Goal: Answer question/provide support

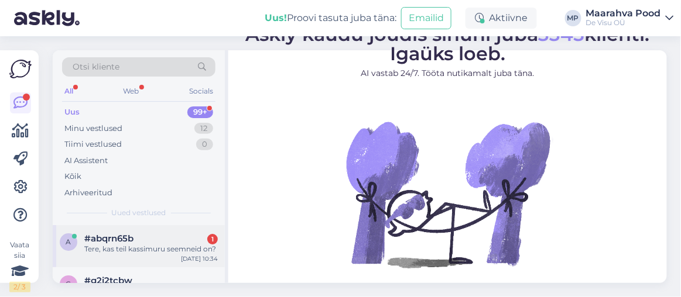
click at [166, 231] on div "a #abqrn65b 1 Tere, kas teil kassimuru seemneid on? [DATE] 10:34" at bounding box center [139, 246] width 172 height 42
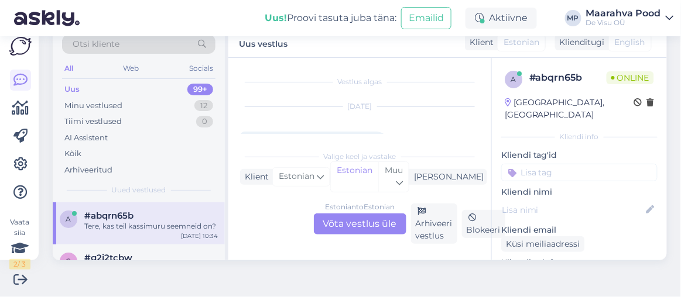
scroll to position [24, 0]
click at [343, 220] on div "Estonian to Estonian Võta vestlus üle" at bounding box center [360, 224] width 92 height 21
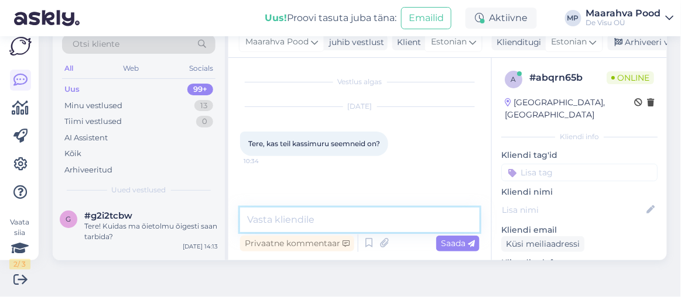
click at [318, 219] on textarea at bounding box center [359, 220] width 239 height 25
type textarea "Tere"
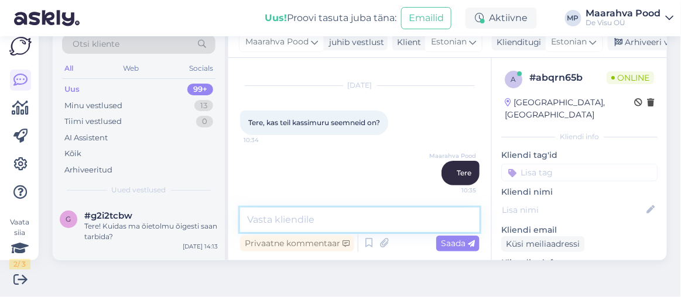
click at [315, 220] on textarea at bounding box center [359, 220] width 239 height 25
paste textarea "[URL][DOMAIN_NAME]"
type textarea "[URL][DOMAIN_NAME]"
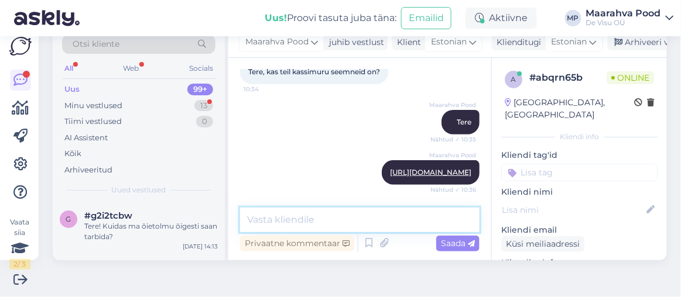
scroll to position [122, 0]
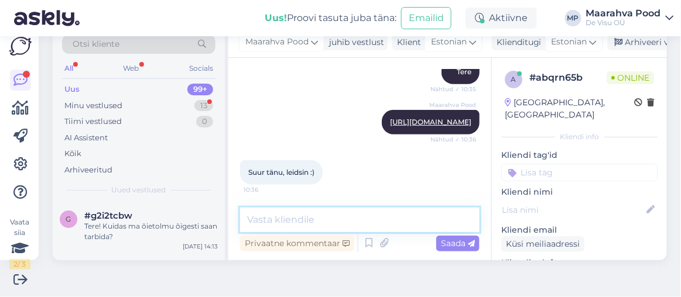
click at [303, 221] on textarea at bounding box center [359, 220] width 239 height 25
type textarea ":)"
